Goal: Transaction & Acquisition: Purchase product/service

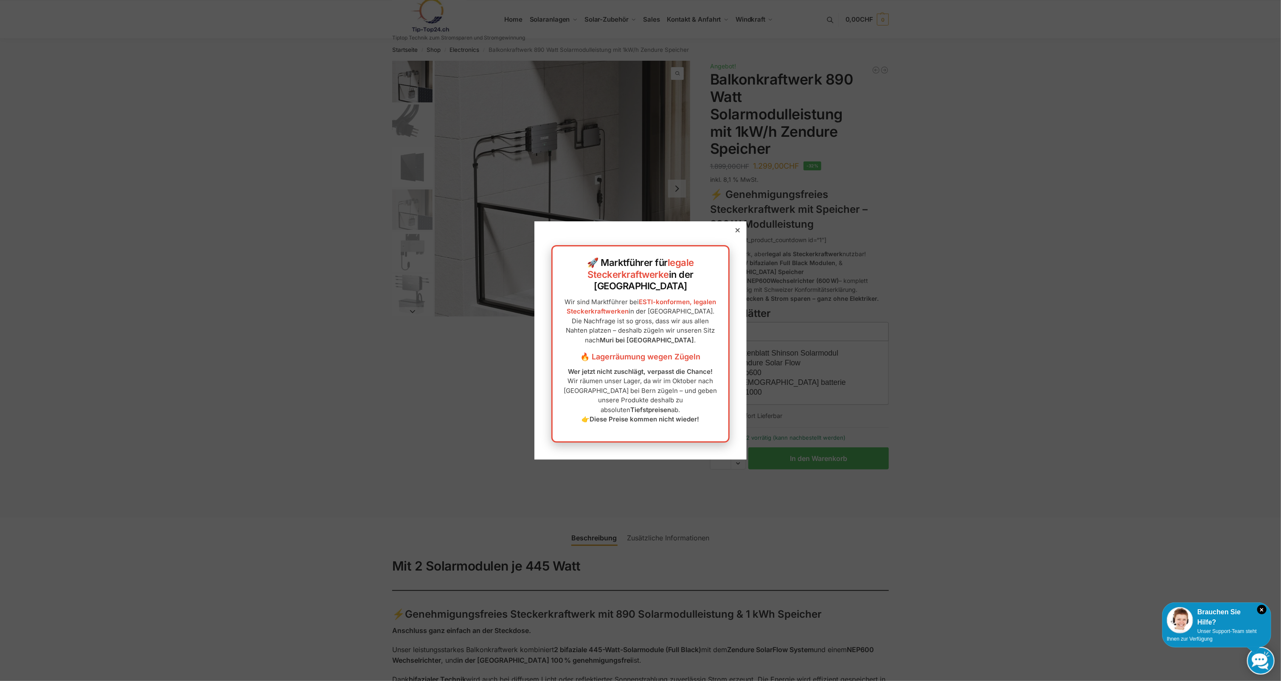
click at [735, 242] on div "🚀 Marktführer für legale Steckerkraftwerke in der [GEOGRAPHIC_DATA] Wir sind Ma…" at bounding box center [641, 340] width 212 height 238
click at [735, 234] on div at bounding box center [738, 230] width 8 height 8
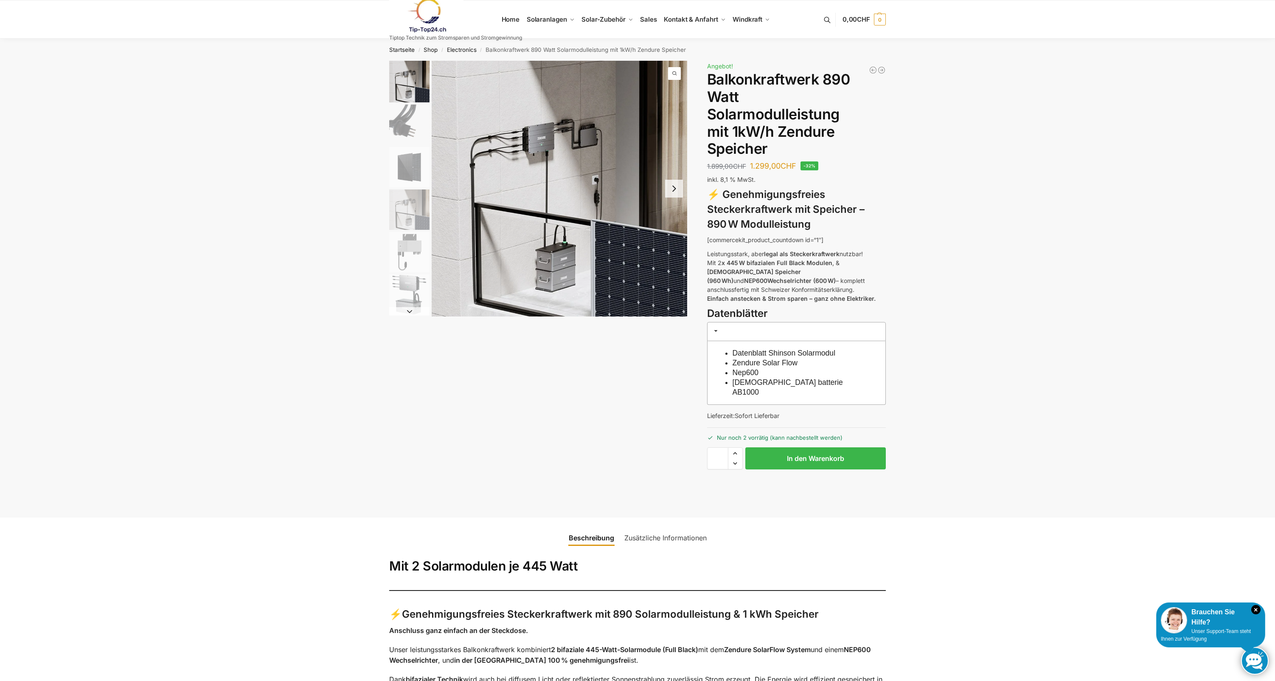
click at [399, 110] on img "2 / 6" at bounding box center [409, 124] width 40 height 40
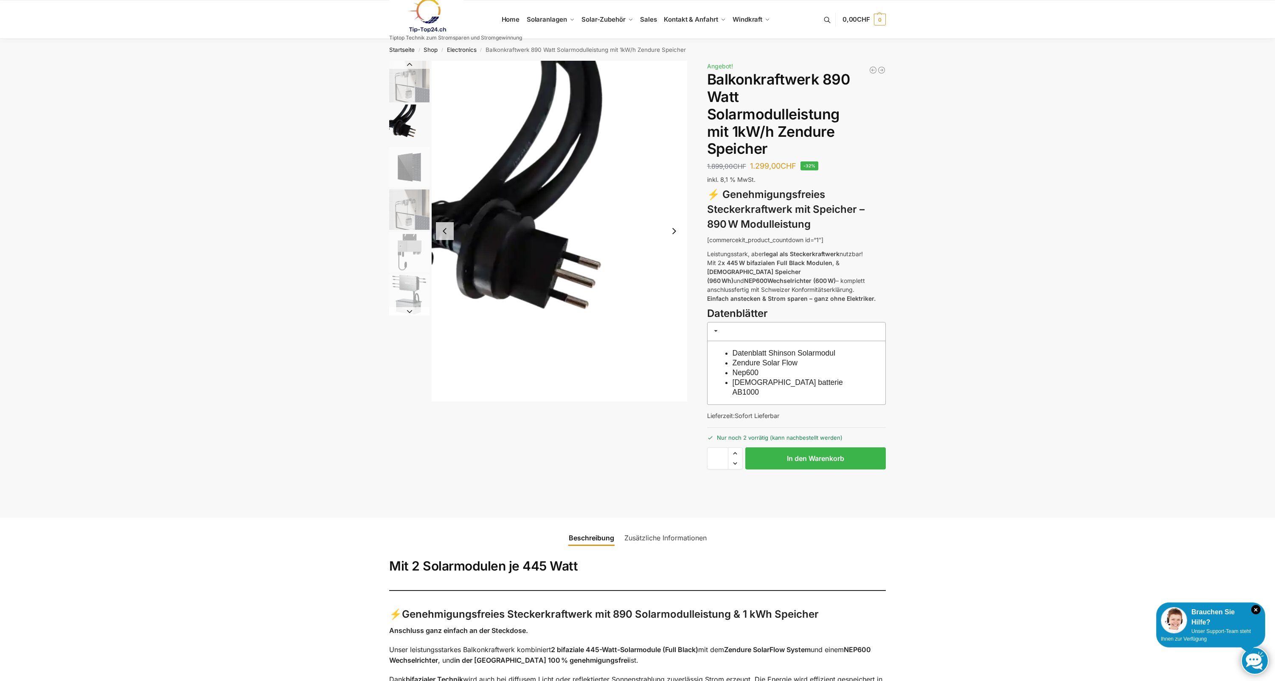
click at [407, 176] on img "3 / 6" at bounding box center [409, 167] width 40 height 40
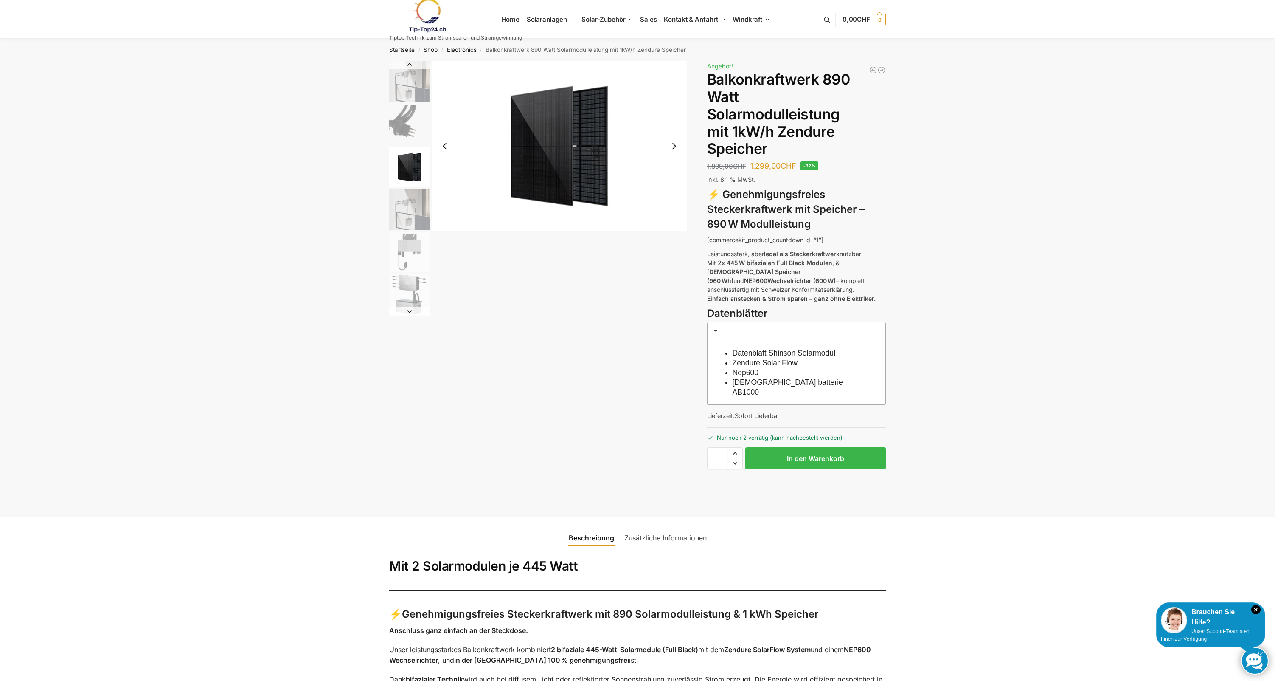
click at [408, 195] on img "4 / 6" at bounding box center [409, 209] width 40 height 40
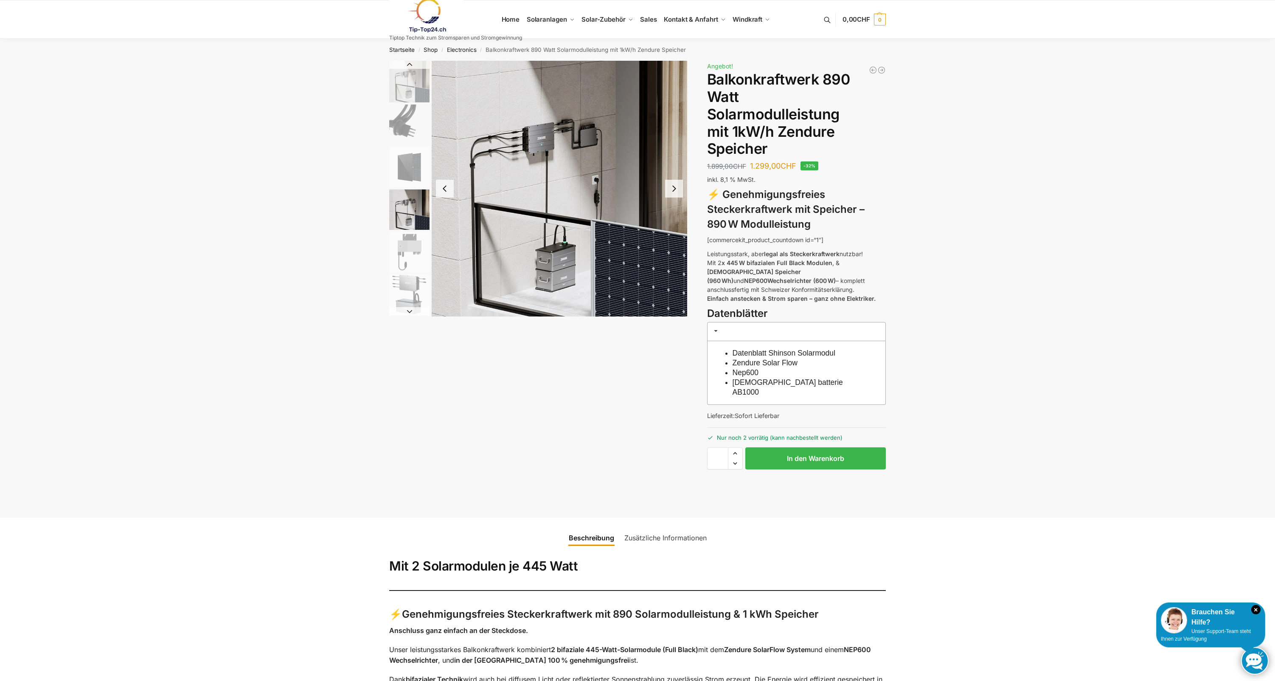
click at [401, 239] on img "5 / 6" at bounding box center [409, 252] width 40 height 40
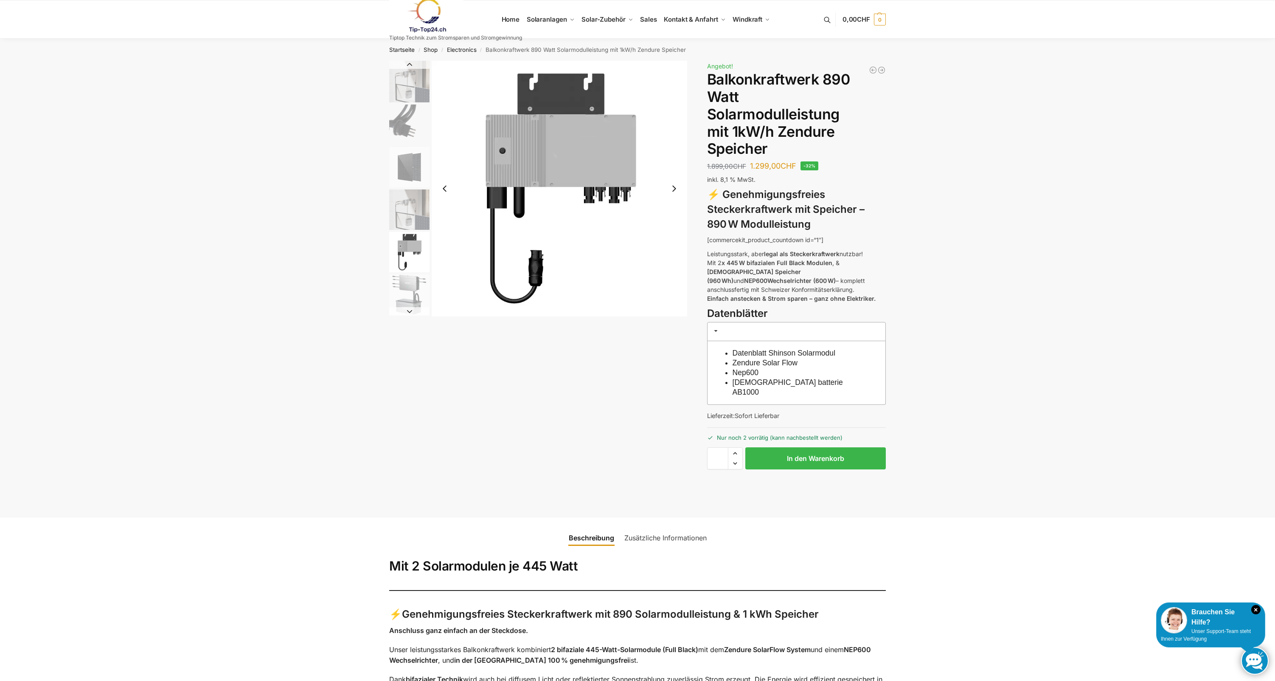
click at [405, 274] on img "6 / 6" at bounding box center [409, 294] width 40 height 40
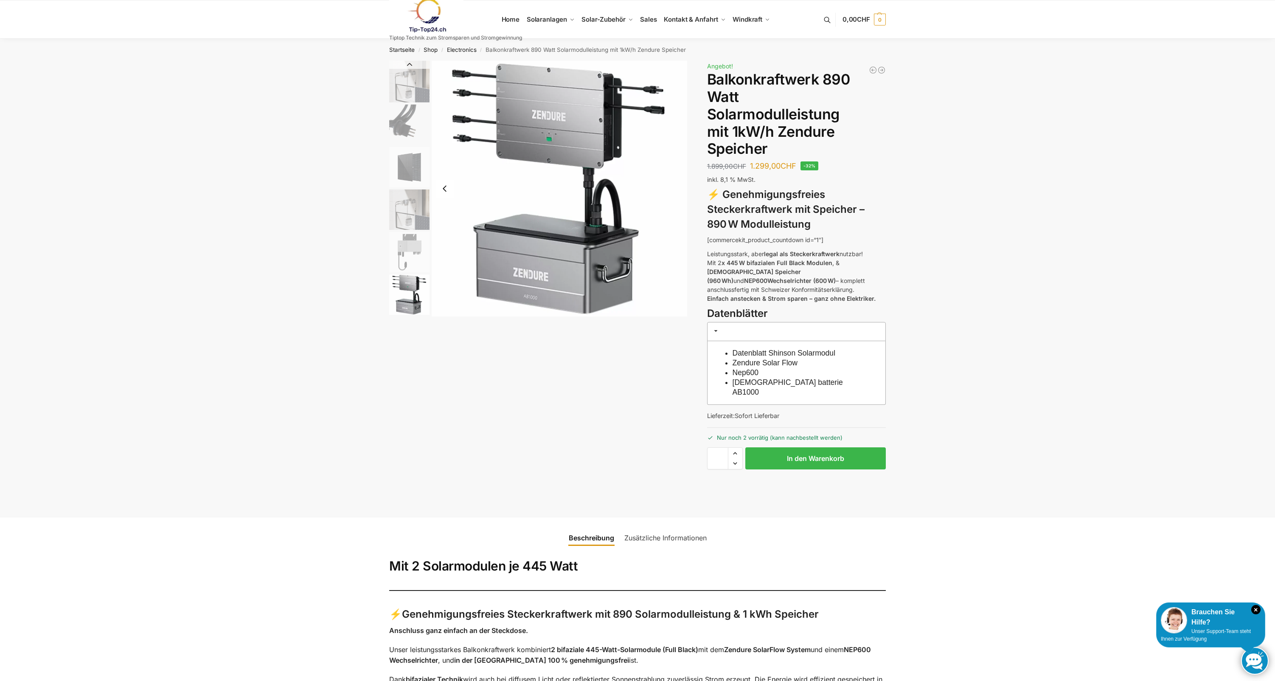
click at [413, 304] on img "6 / 6" at bounding box center [409, 294] width 40 height 40
click at [412, 281] on img "6 / 6" at bounding box center [409, 294] width 40 height 40
click at [408, 245] on img "5 / 6" at bounding box center [409, 252] width 40 height 40
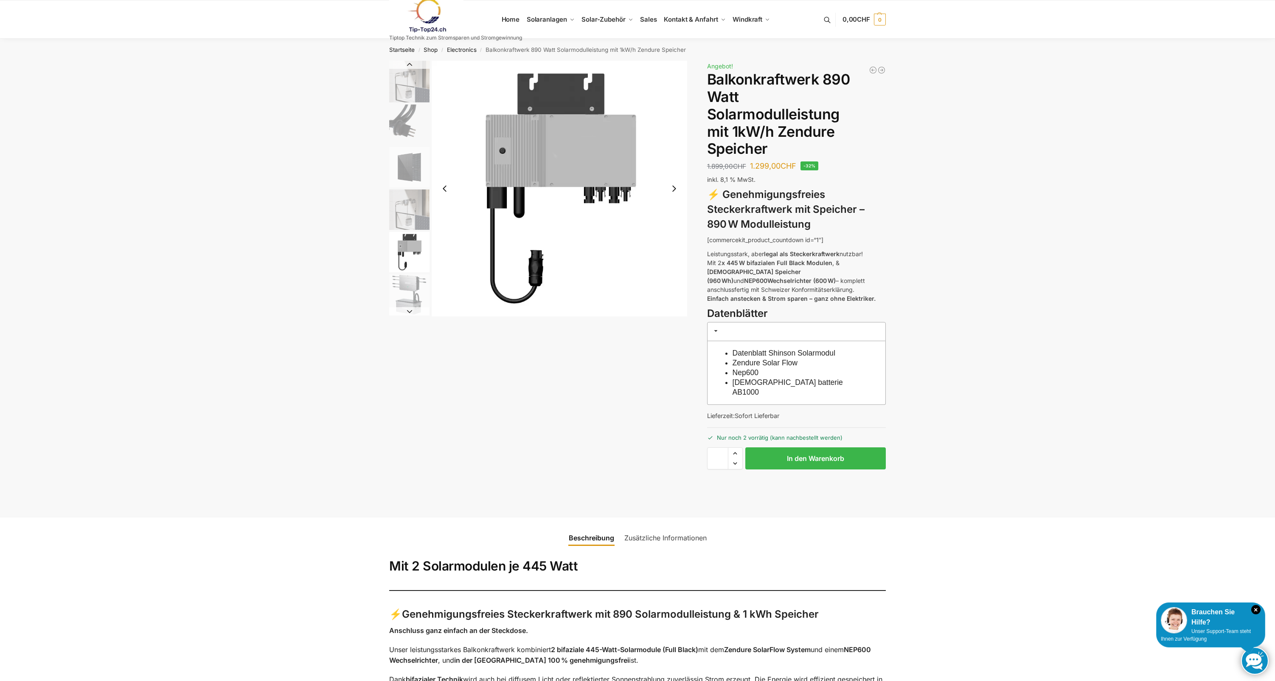
click at [410, 310] on button "Next slide" at bounding box center [409, 311] width 40 height 8
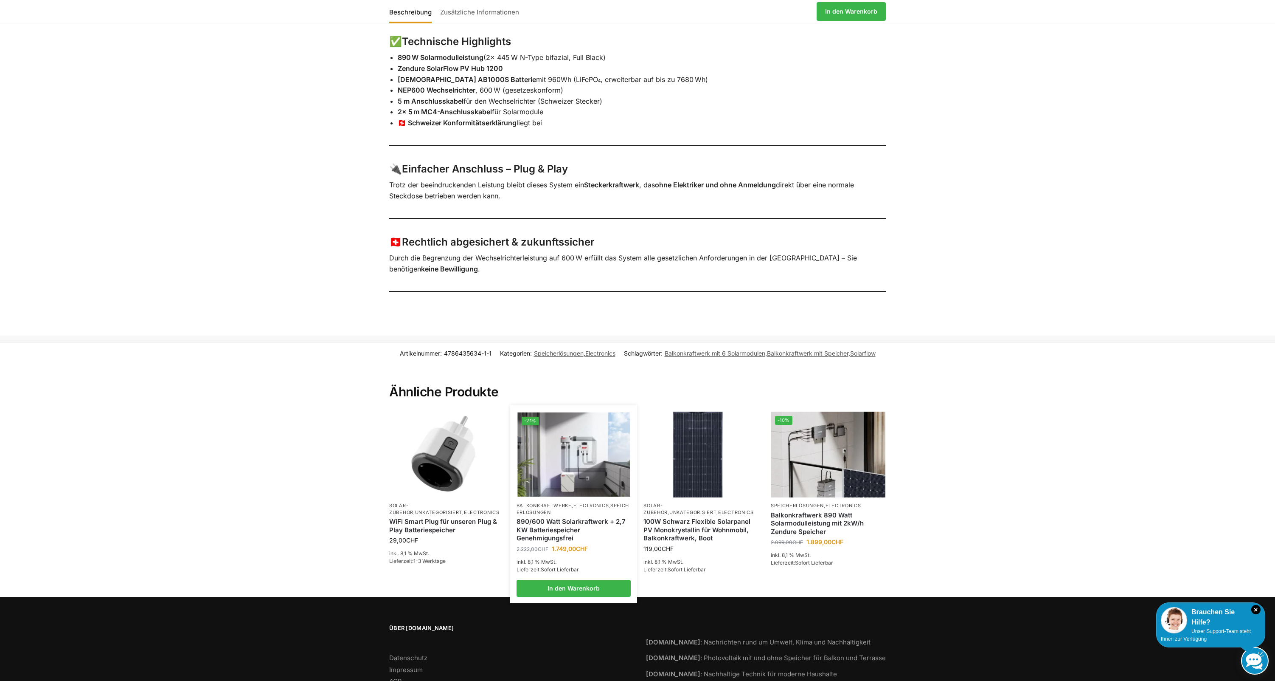
scroll to position [721, 0]
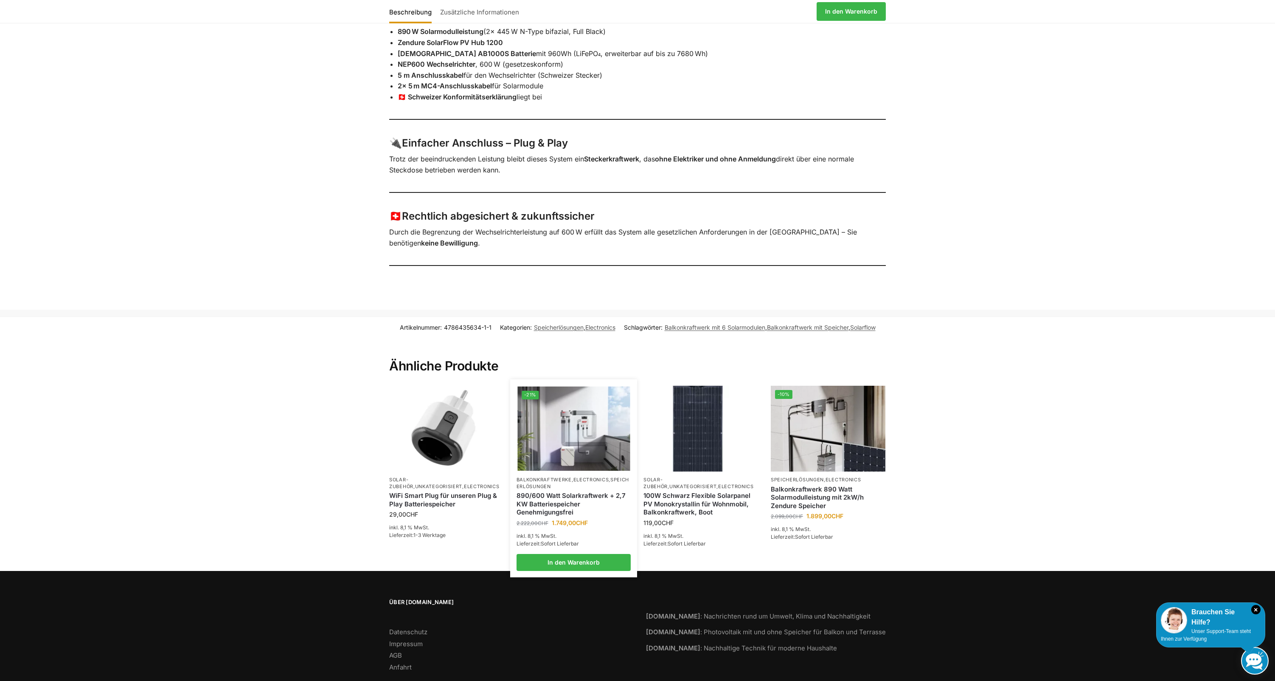
click at [593, 403] on img at bounding box center [574, 428] width 113 height 84
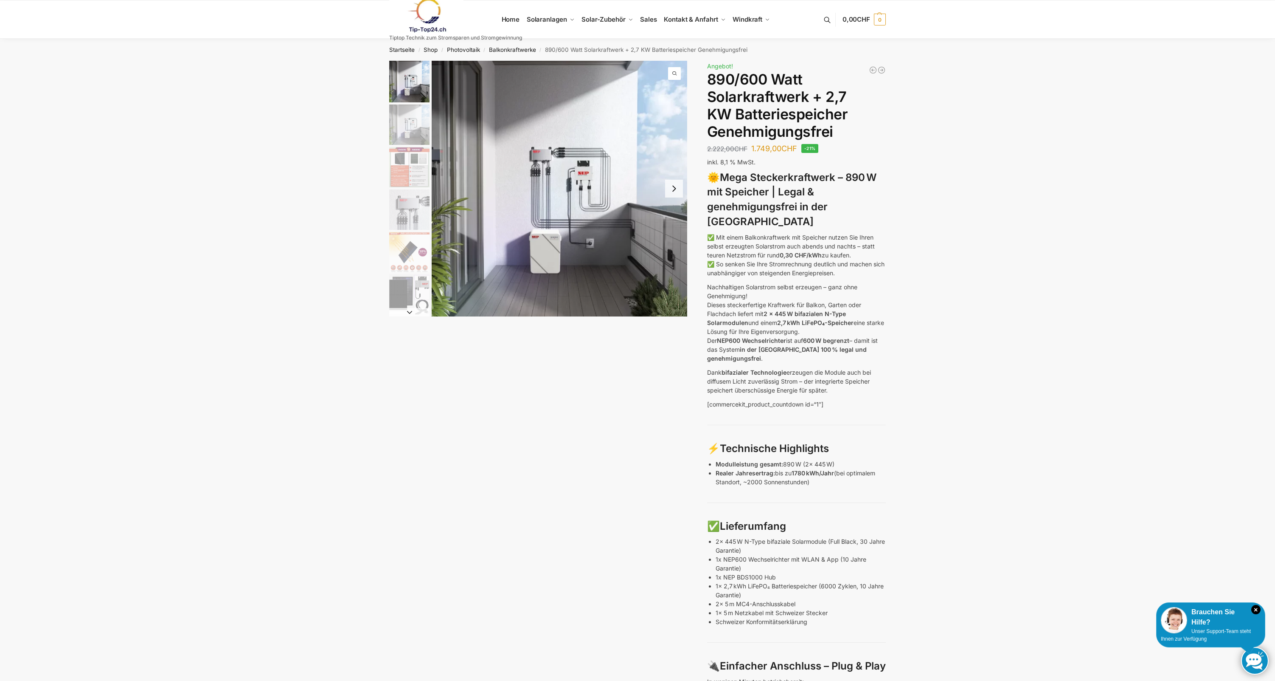
click at [399, 127] on img "2 / 12" at bounding box center [409, 124] width 40 height 40
click at [403, 158] on img "3 / 12" at bounding box center [409, 167] width 40 height 40
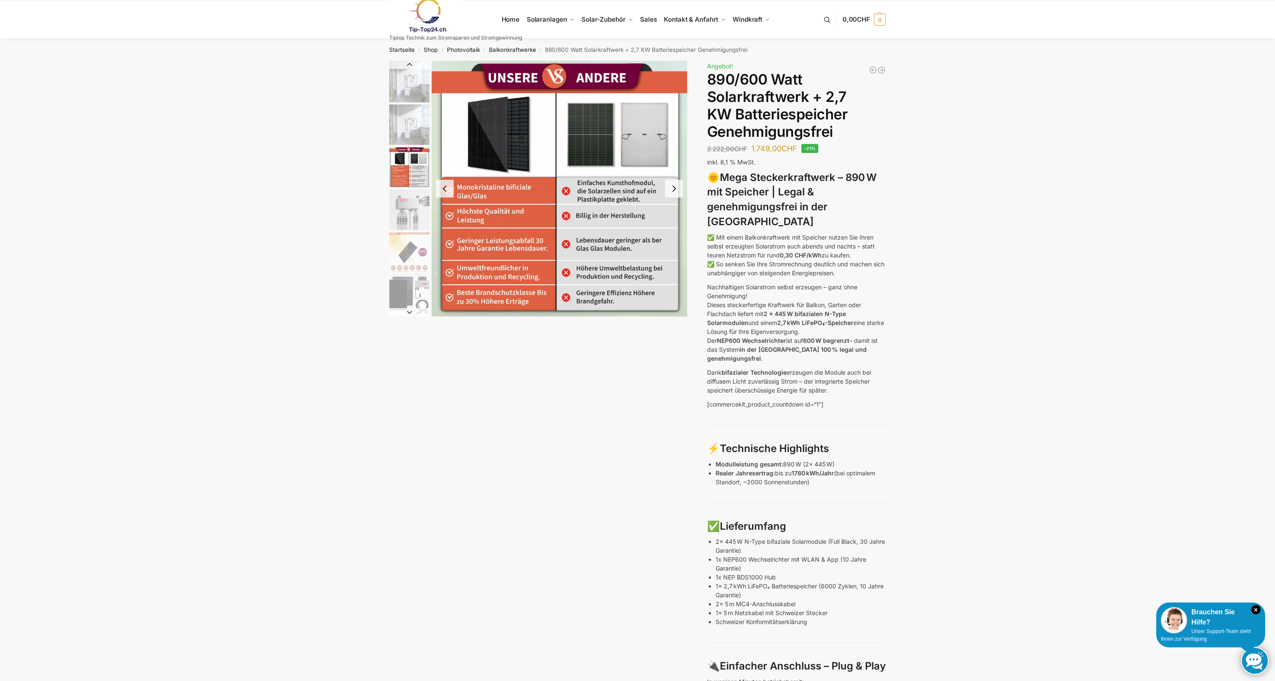
click at [413, 208] on img "4 / 12" at bounding box center [409, 209] width 40 height 40
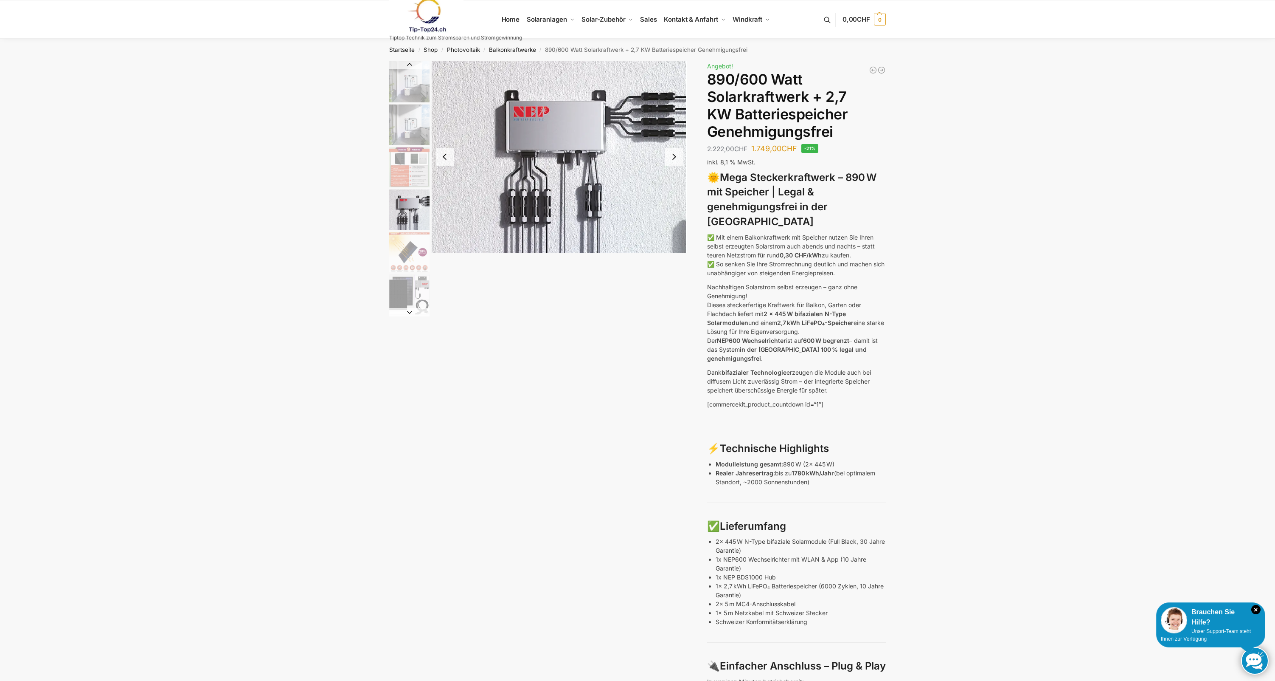
click at [414, 312] on button "Next slide" at bounding box center [409, 312] width 40 height 8
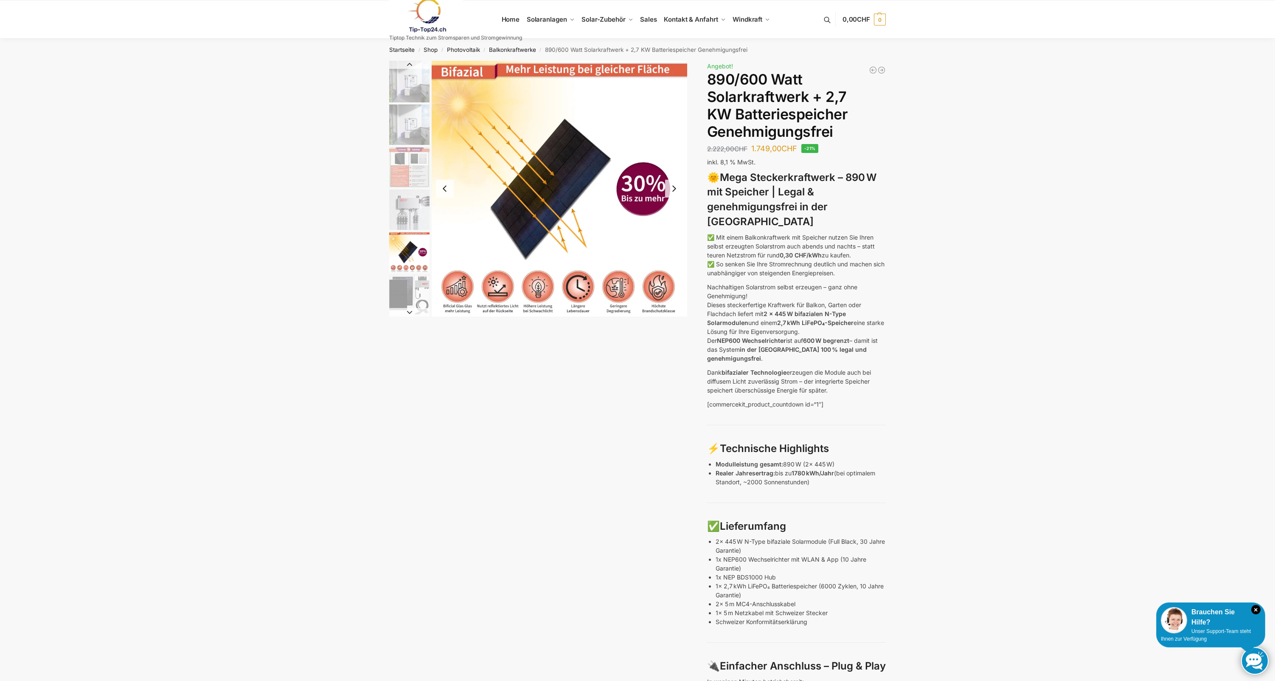
click at [410, 291] on img "6 / 12" at bounding box center [409, 294] width 40 height 40
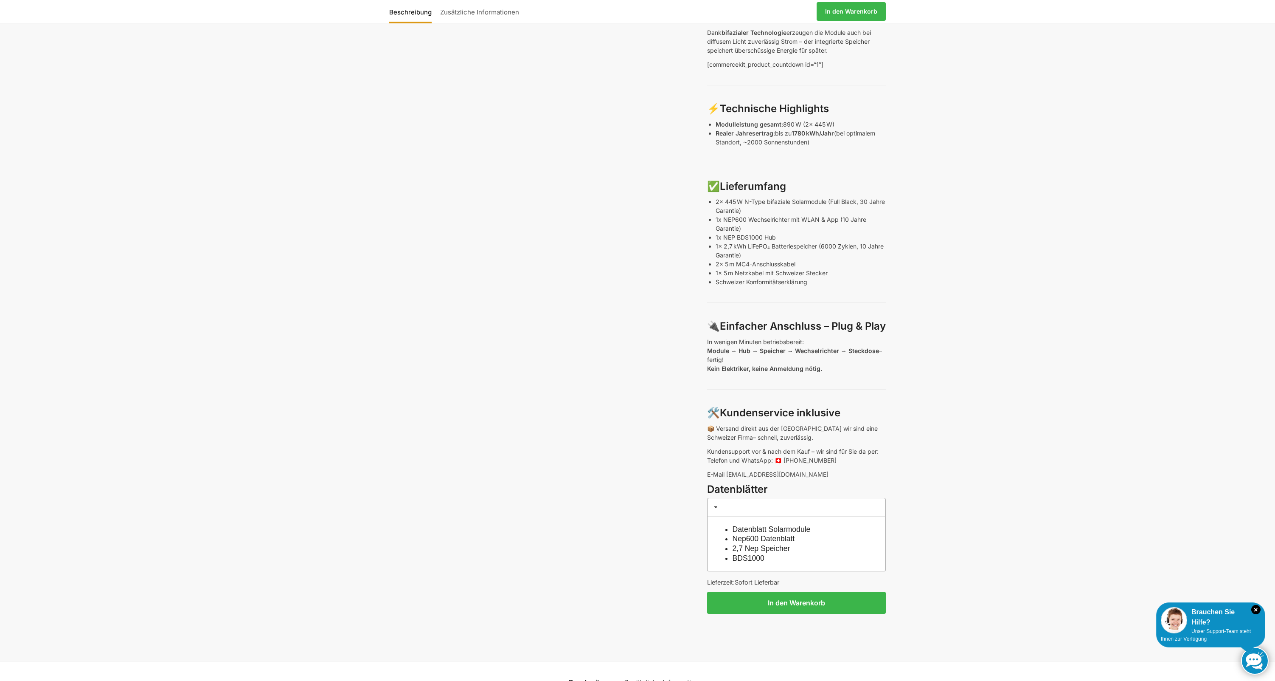
scroll to position [340, 0]
